Goal: Check status: Check status

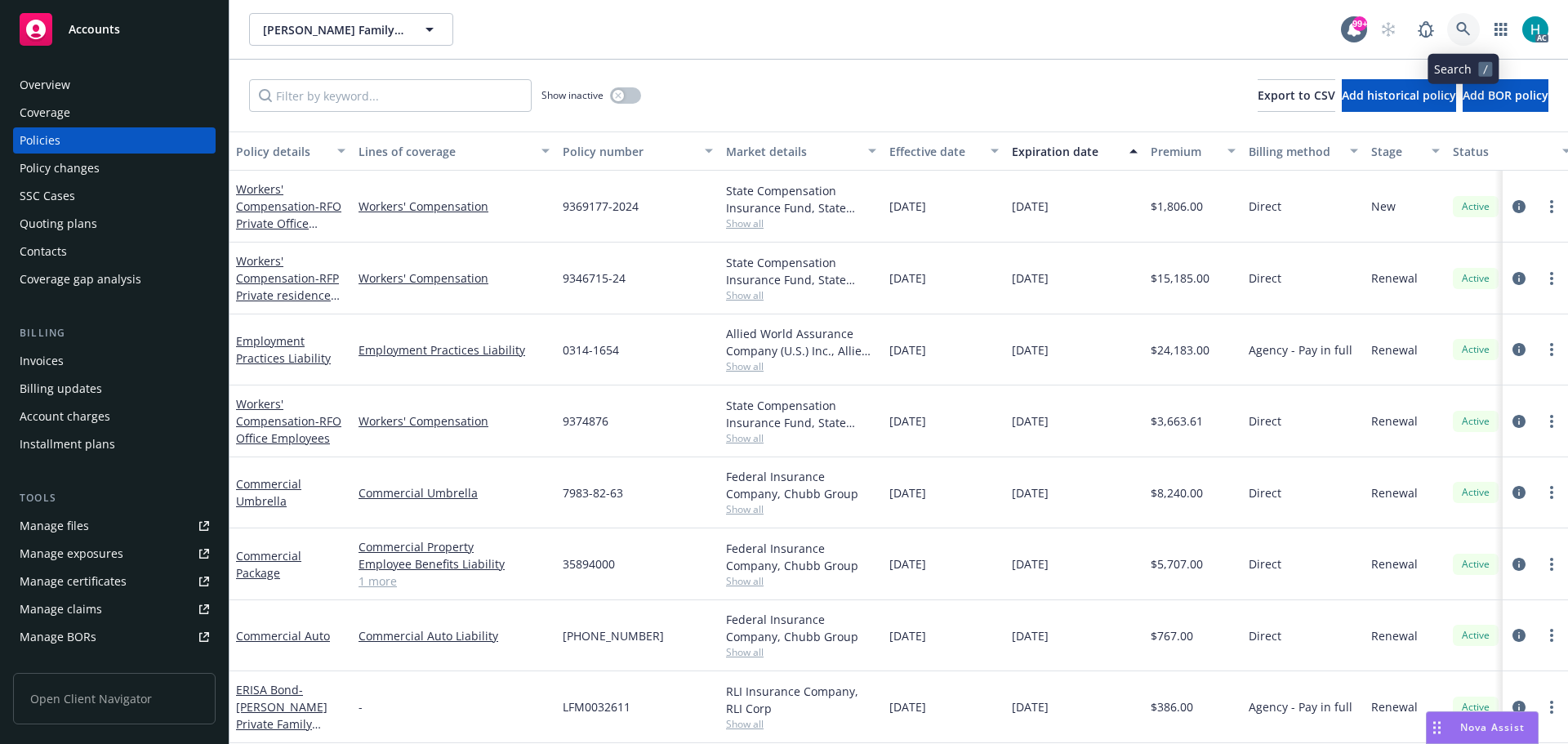
click at [1458, 29] on icon at bounding box center [1463, 29] width 14 height 14
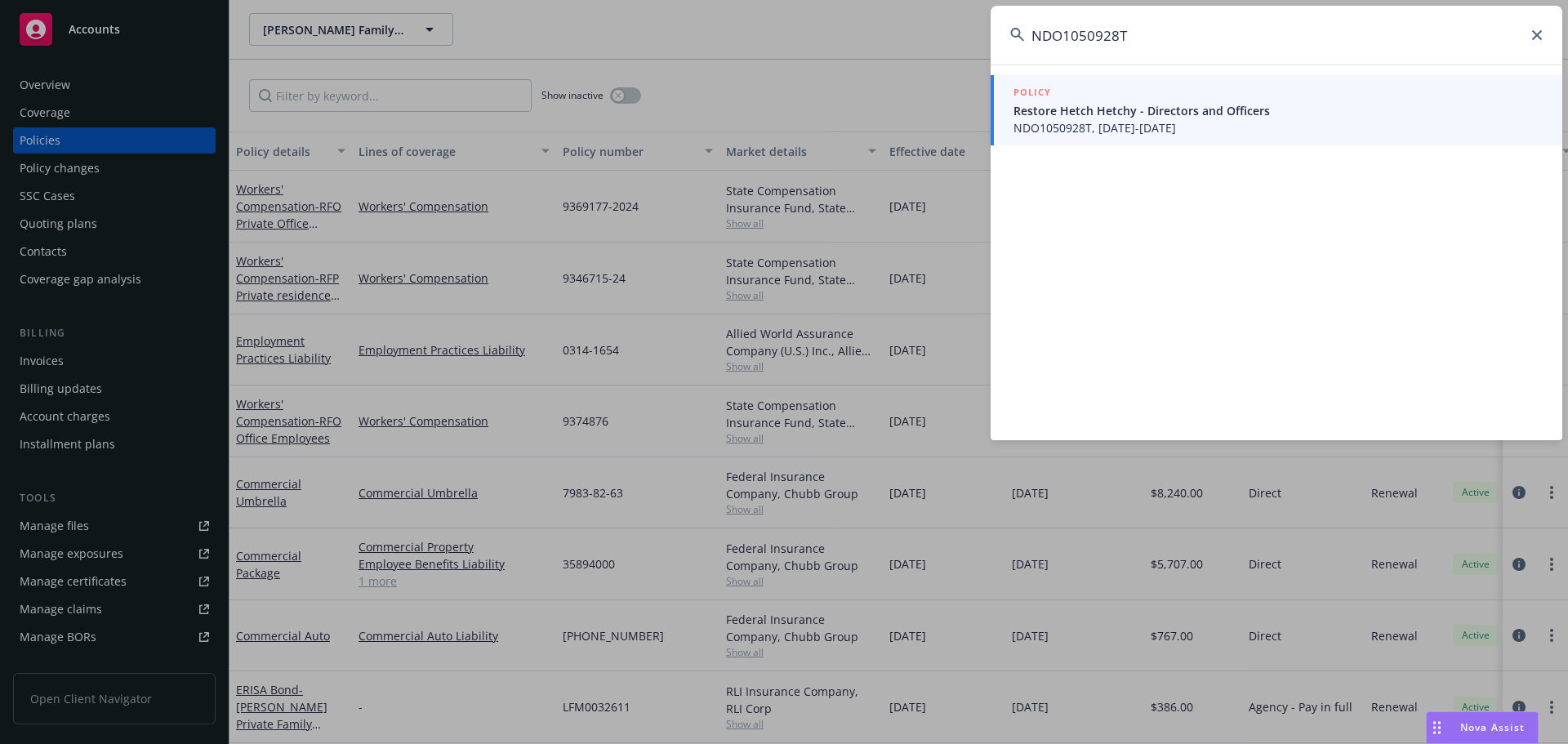
type input "NDO1050928T"
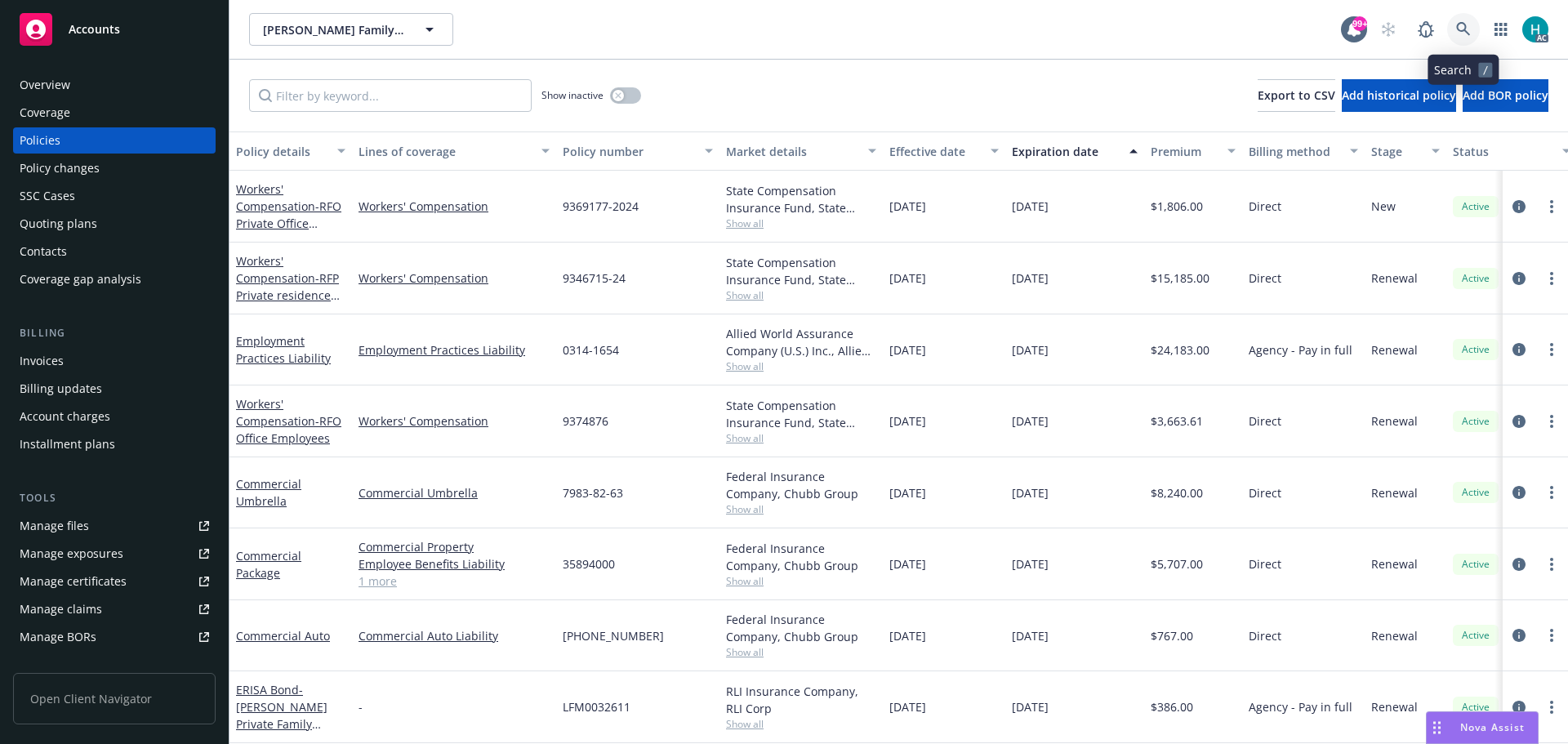
click at [1452, 27] on link at bounding box center [1464, 29] width 33 height 33
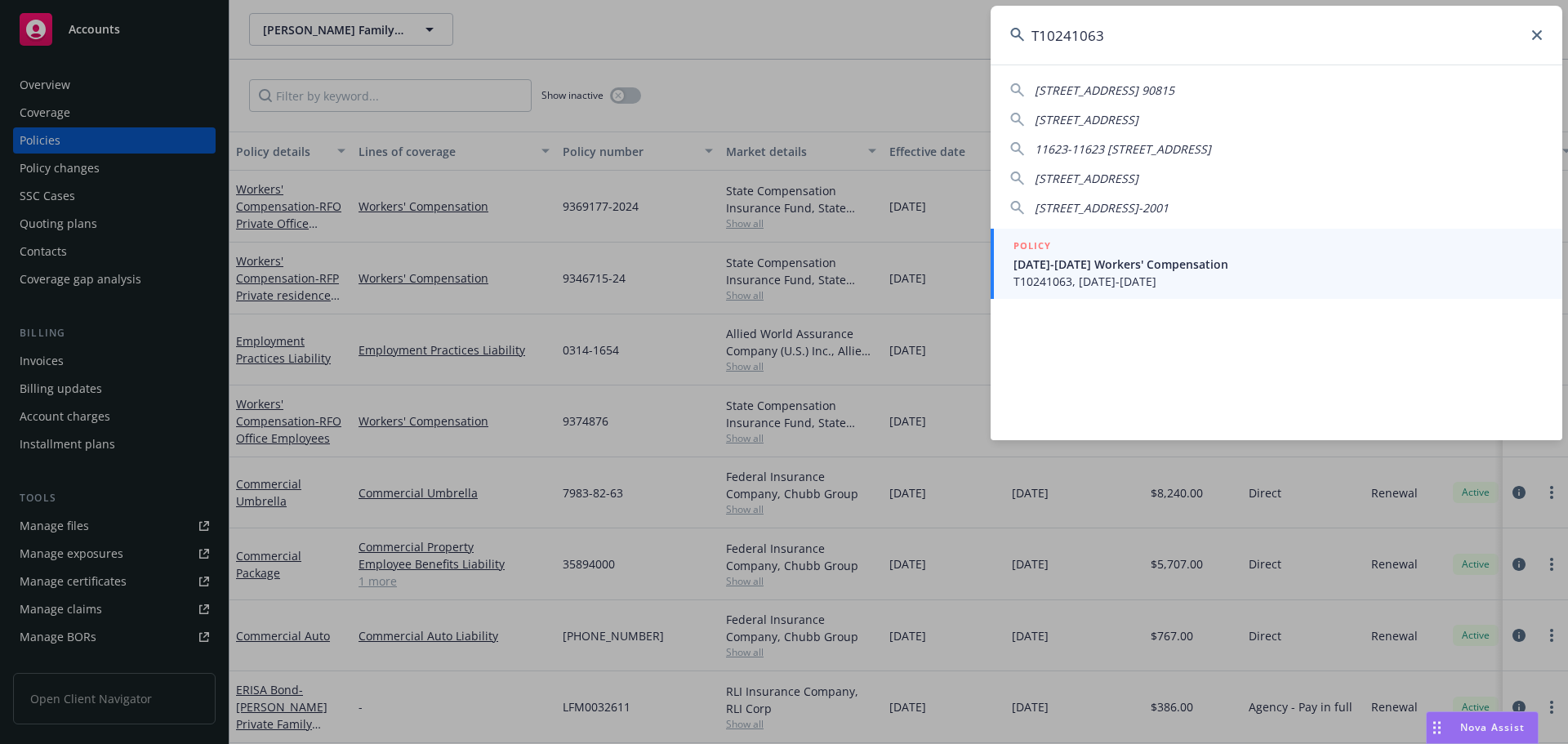
type input "T10241063"
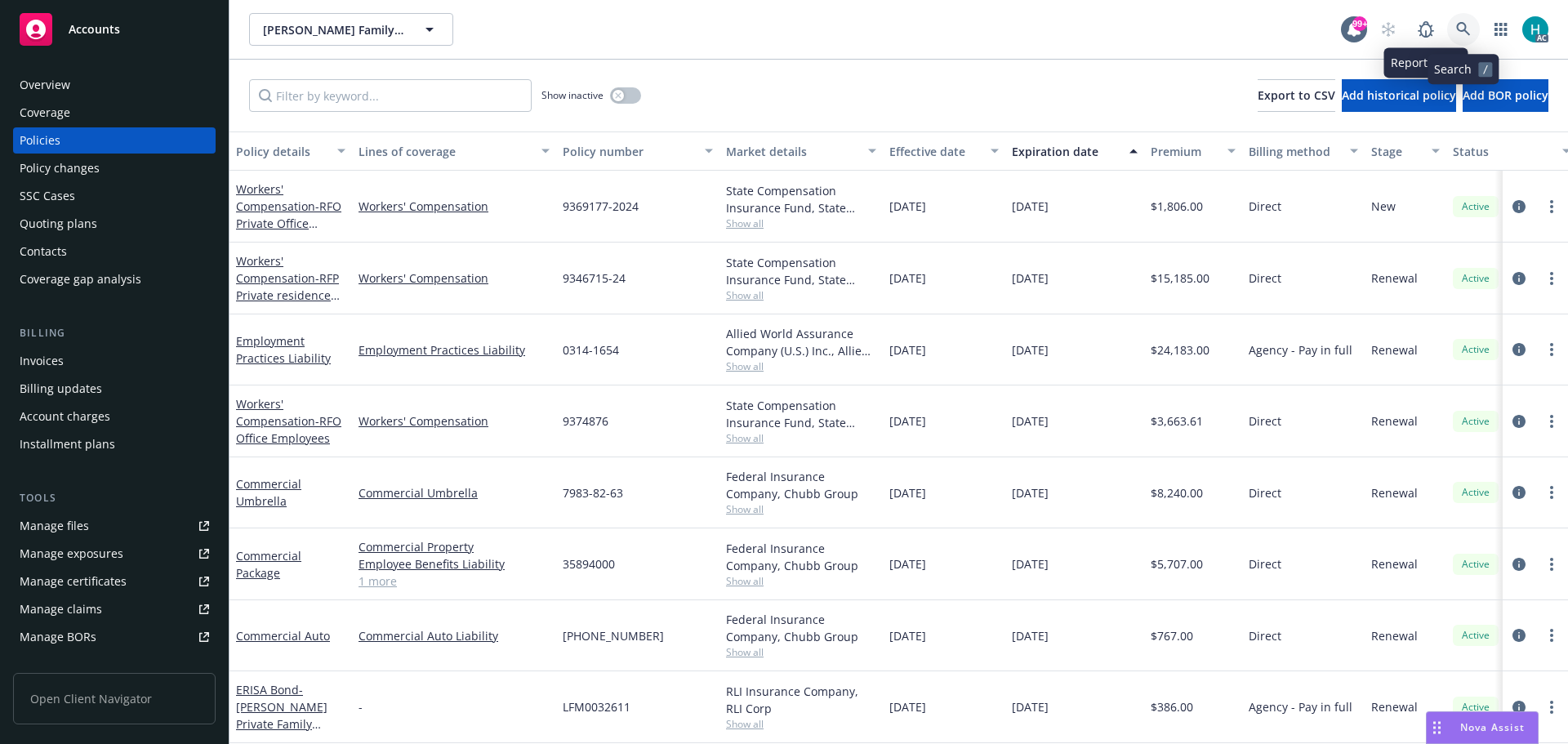
click at [1452, 23] on link at bounding box center [1464, 29] width 33 height 33
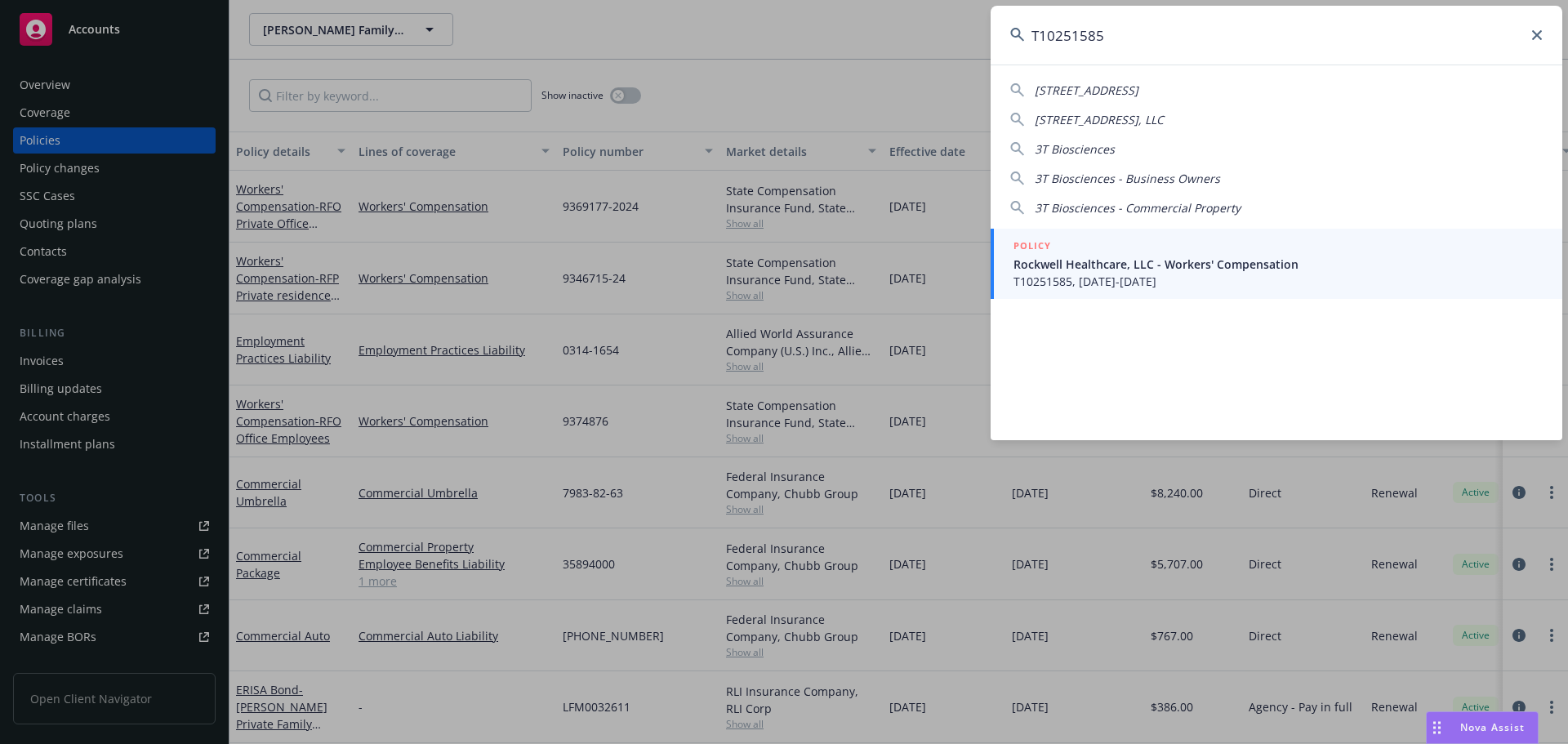
type input "T10251585"
